Goal: Task Accomplishment & Management: Use online tool/utility

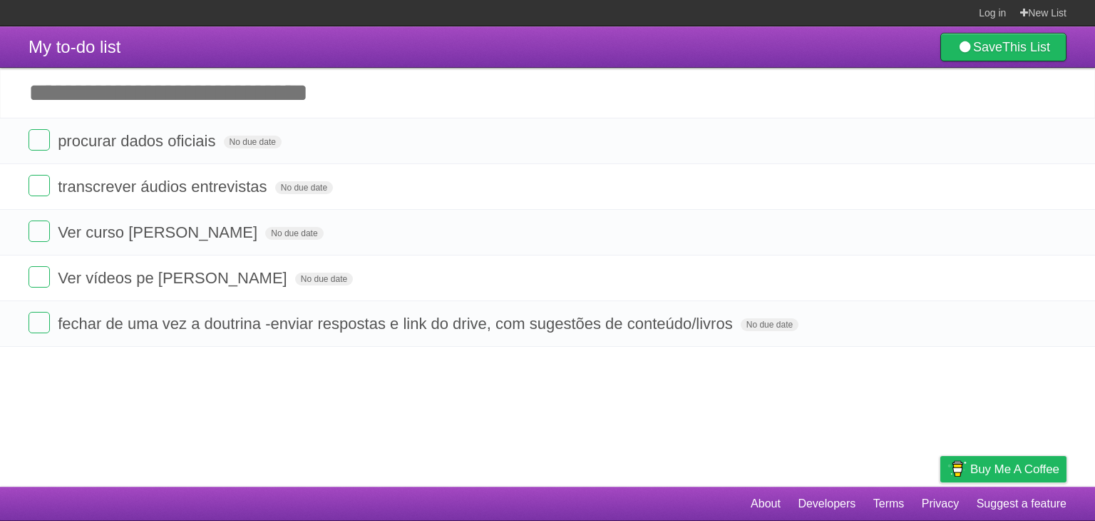
click at [365, 180] on form "transcrever áudios entrevistas No due date White Red Blue Green Purple Orange" at bounding box center [548, 187] width 1038 height 24
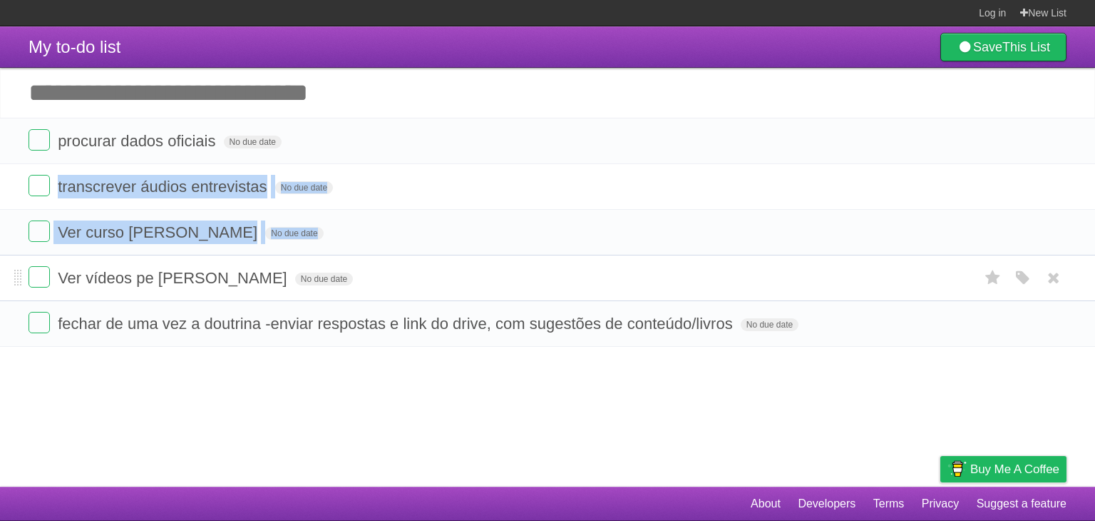
drag, startPoint x: 0, startPoint y: 0, endPoint x: 397, endPoint y: 260, distance: 473.9
click at [397, 260] on ul "procurar dados oficiais No due date White Red Blue Green Purple Orange transcre…" at bounding box center [547, 232] width 1095 height 229
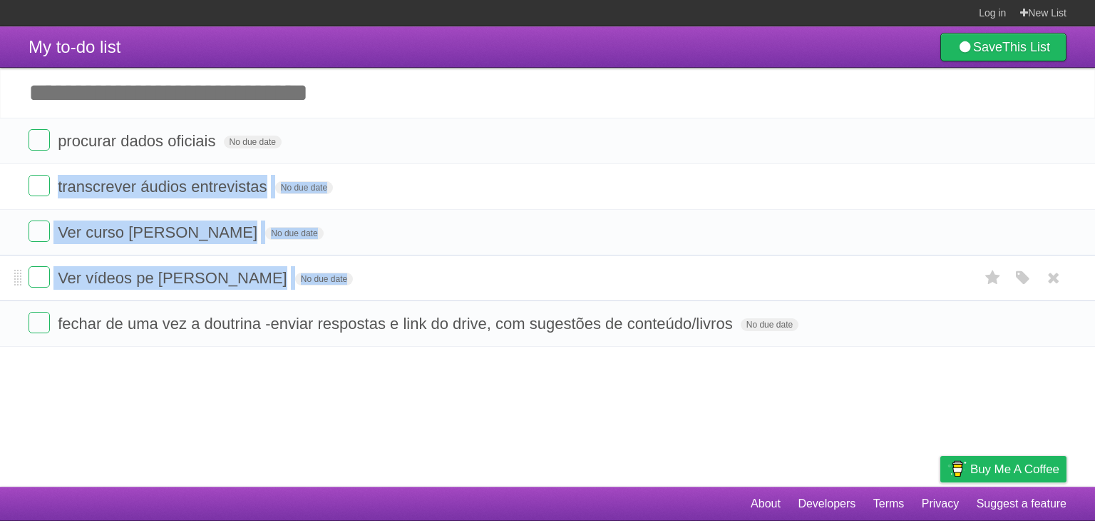
click at [397, 260] on li "Ver vídeos pe [PERSON_NAME] No due date White Red Blue Green Purple Orange" at bounding box center [547, 278] width 1095 height 46
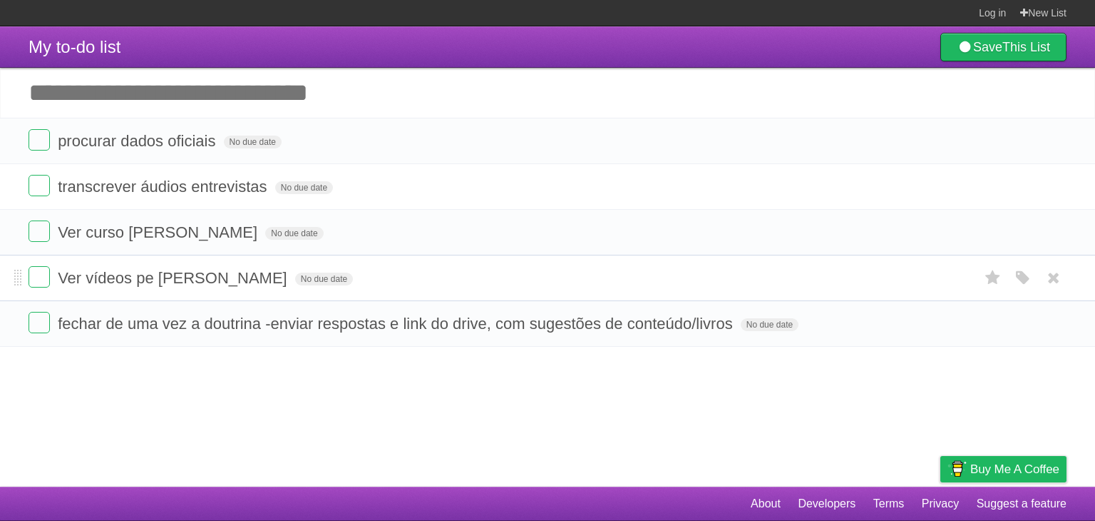
click at [397, 260] on li "Ver vídeos pe [PERSON_NAME] No due date White Red Blue Green Purple Orange" at bounding box center [547, 278] width 1095 height 46
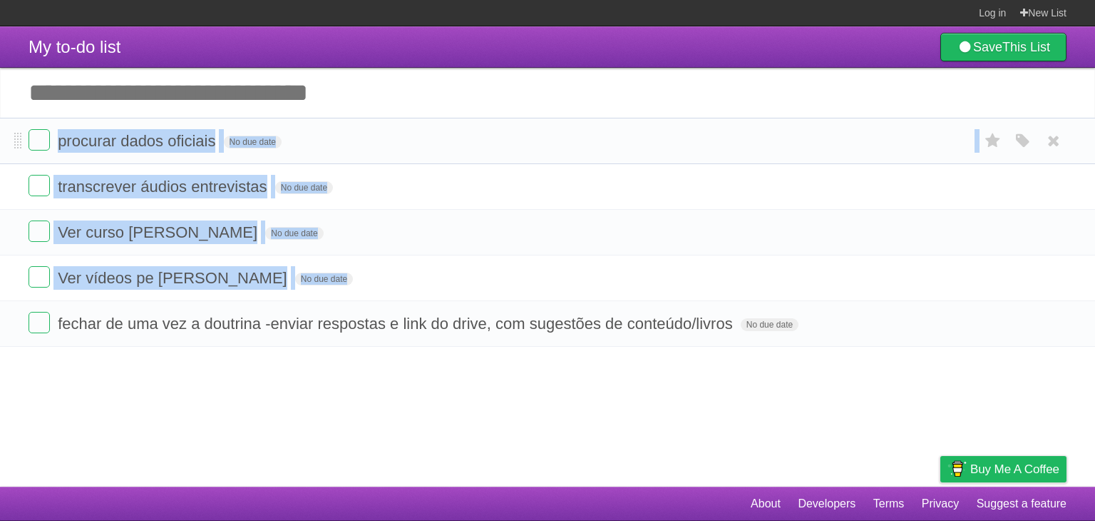
drag, startPoint x: 397, startPoint y: 260, endPoint x: 388, endPoint y: 134, distance: 125.8
click at [388, 134] on ul "procurar dados oficiais No due date White Red Blue Green Purple Orange transcre…" at bounding box center [547, 232] width 1095 height 229
click at [388, 134] on form "procurar dados oficiais No due date White Red Blue Green Purple Orange" at bounding box center [548, 141] width 1038 height 24
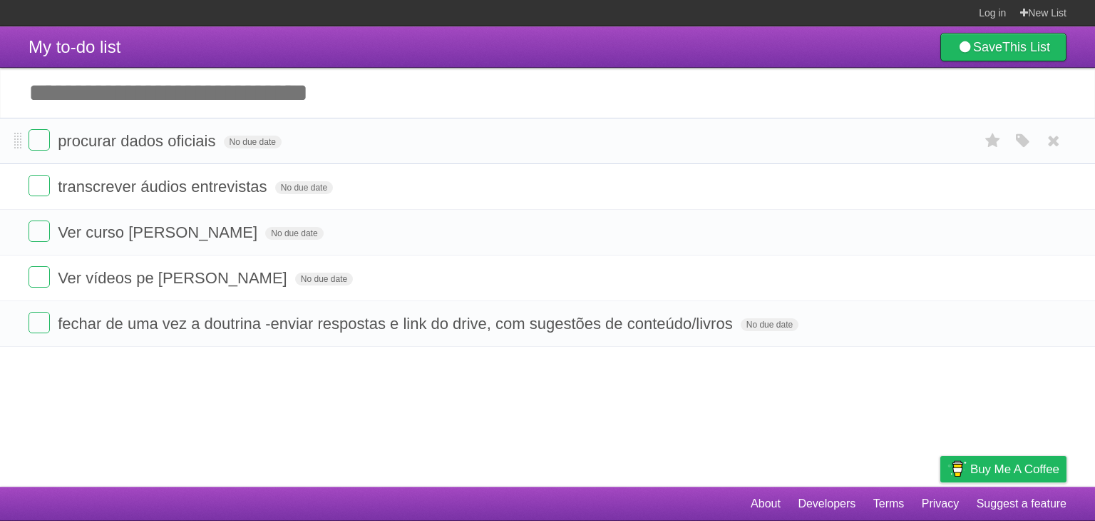
click at [388, 134] on form "procurar dados oficiais No due date White Red Blue Green Purple Orange" at bounding box center [548, 141] width 1038 height 24
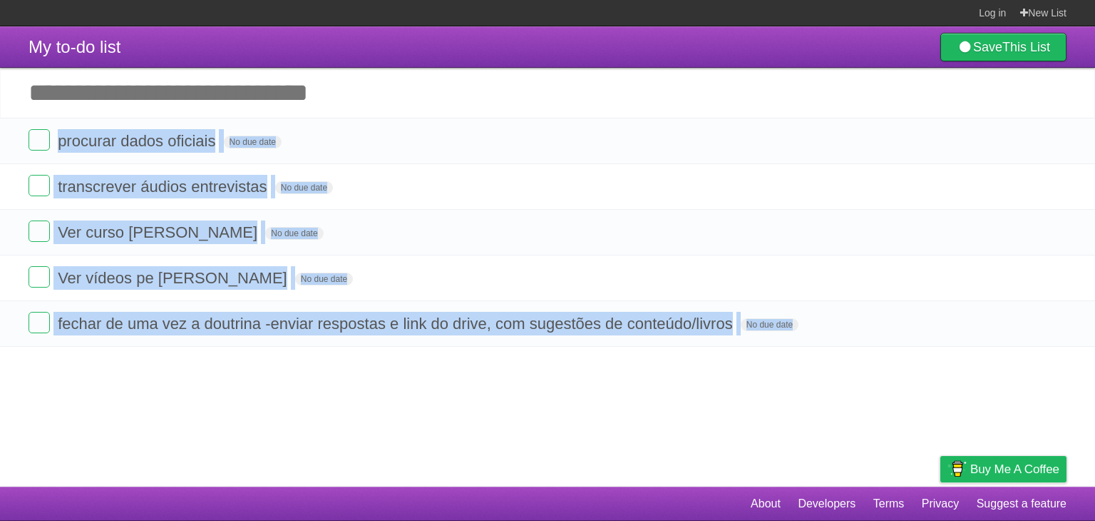
drag, startPoint x: 388, startPoint y: 134, endPoint x: 400, endPoint y: 423, distance: 289.1
click at [400, 423] on article "My to-do list Save This List Add another task ********* procurar dados oficiais…" at bounding box center [547, 256] width 1095 height 460
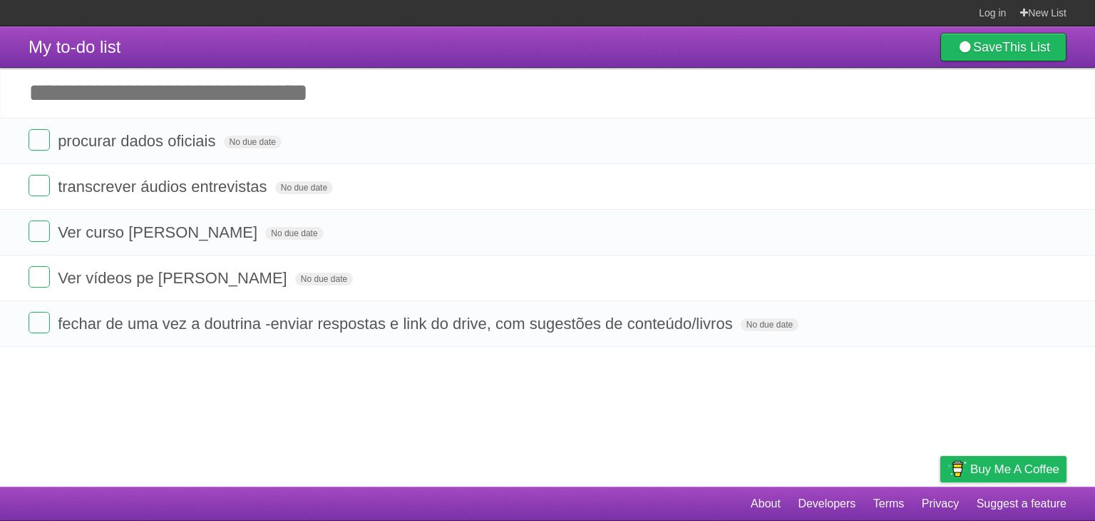
click at [750, 403] on article "My to-do list Save This List Add another task ********* procurar dados oficiais…" at bounding box center [547, 256] width 1095 height 460
